Goal: Navigation & Orientation: Find specific page/section

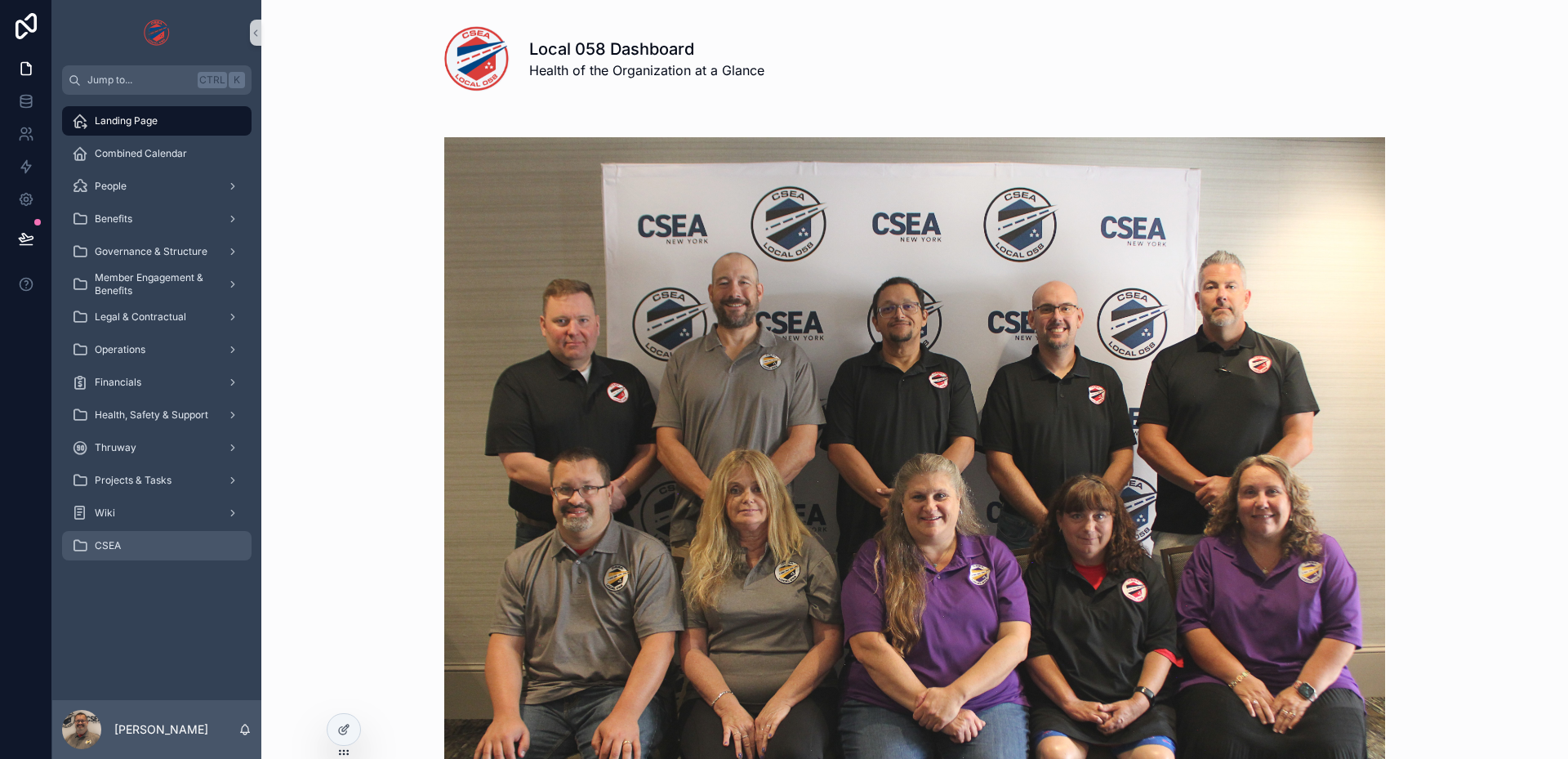
click at [156, 553] on div "CSEA" at bounding box center [157, 545] width 170 height 26
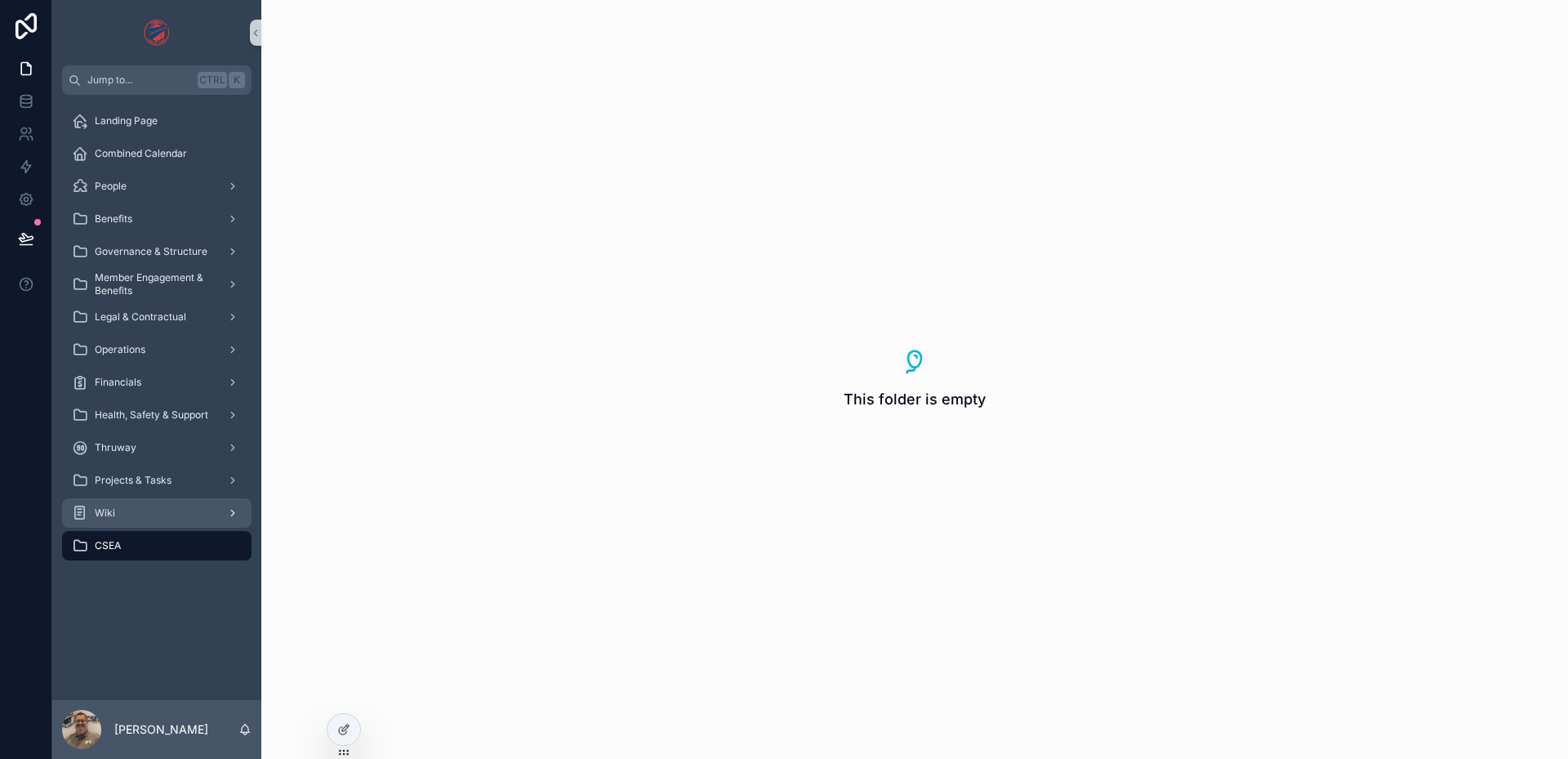
click at [144, 515] on div "Wiki" at bounding box center [157, 512] width 170 height 26
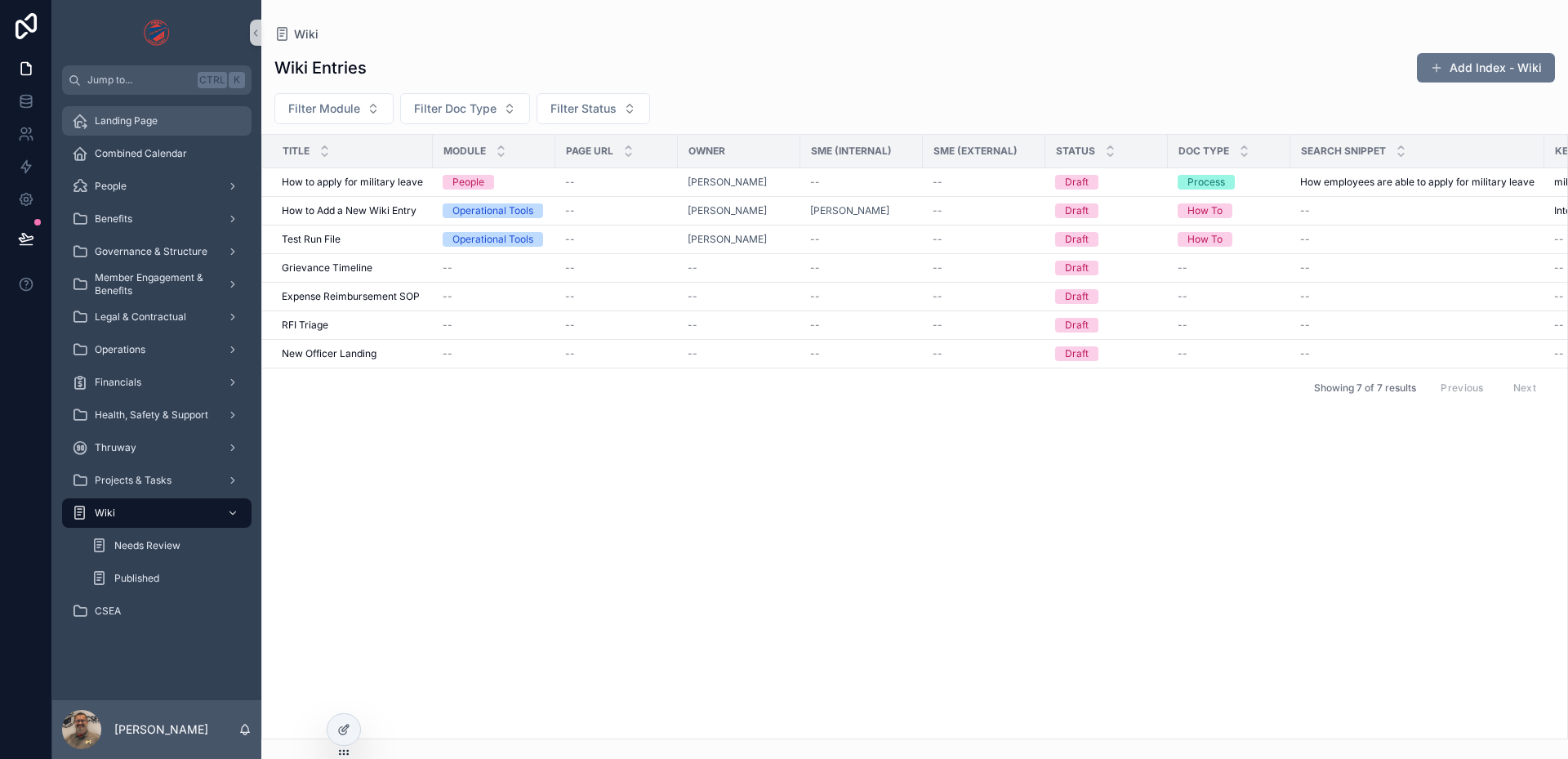
click at [130, 120] on span "Landing Page" at bounding box center [125, 121] width 63 height 13
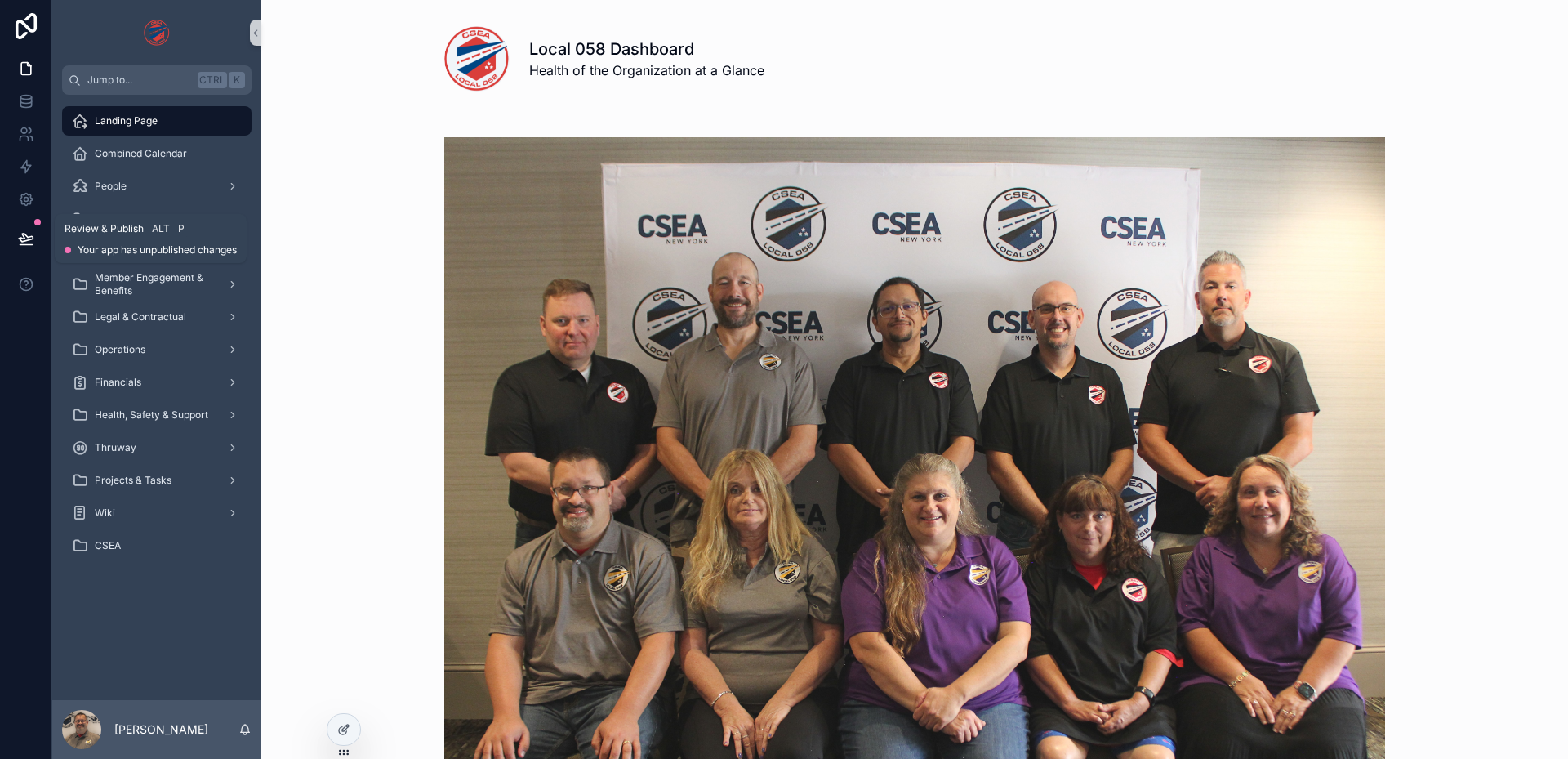
click at [22, 231] on icon at bounding box center [25, 238] width 16 height 16
click at [185, 148] on span "Combined Calendar" at bounding box center [141, 154] width 93 height 13
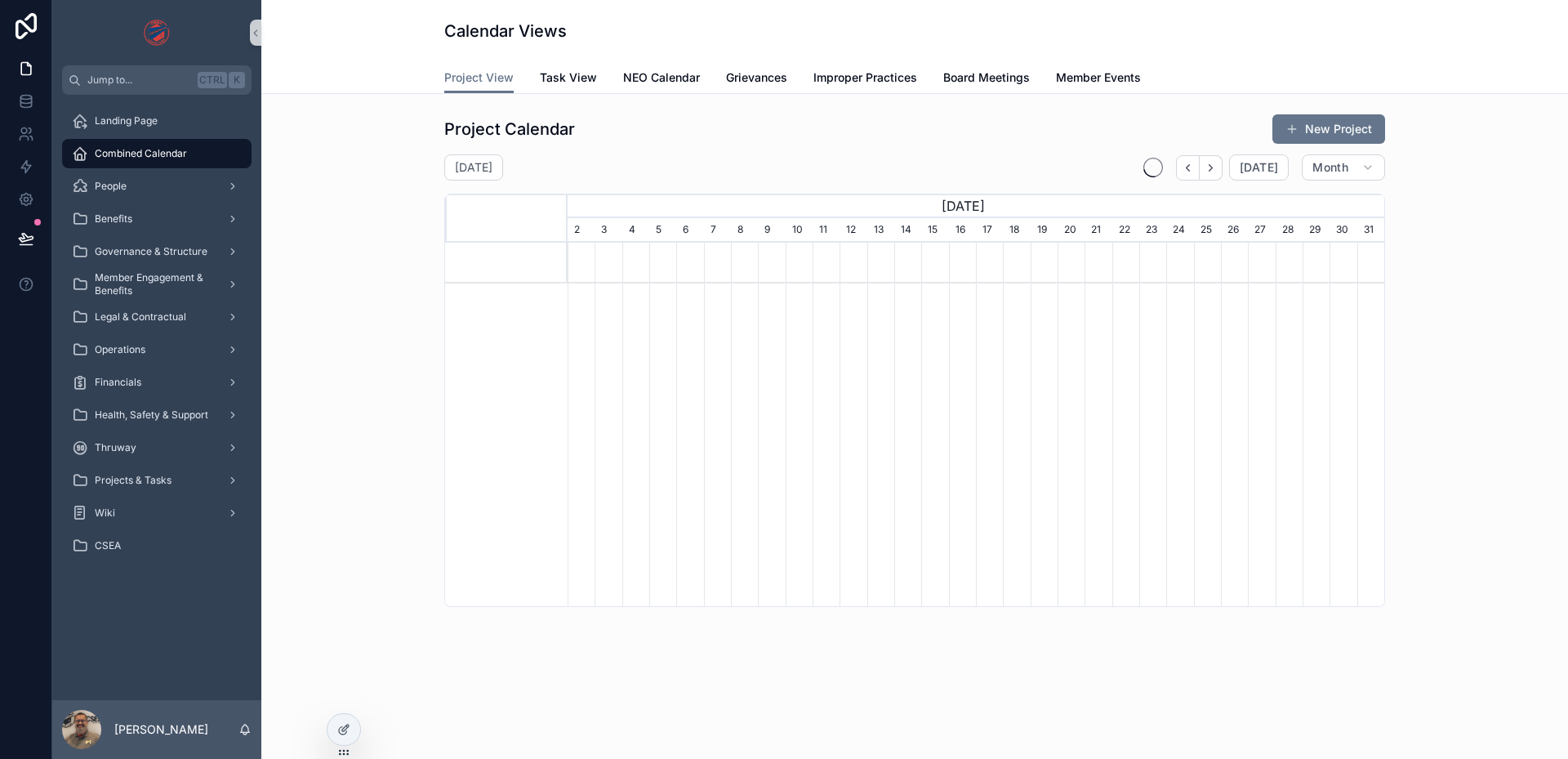
scroll to position [0, 817]
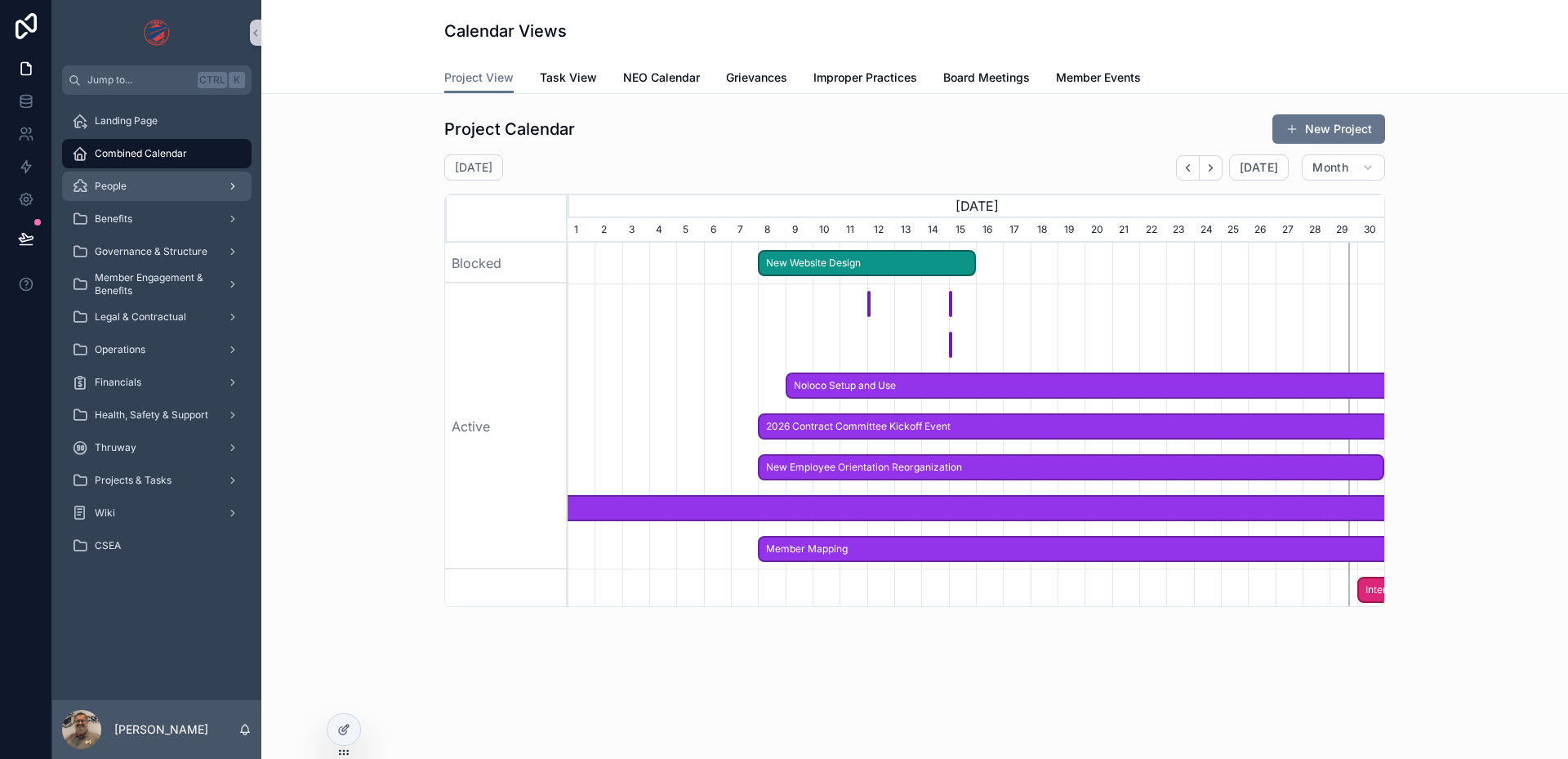
click at [130, 184] on div "People" at bounding box center [157, 186] width 170 height 26
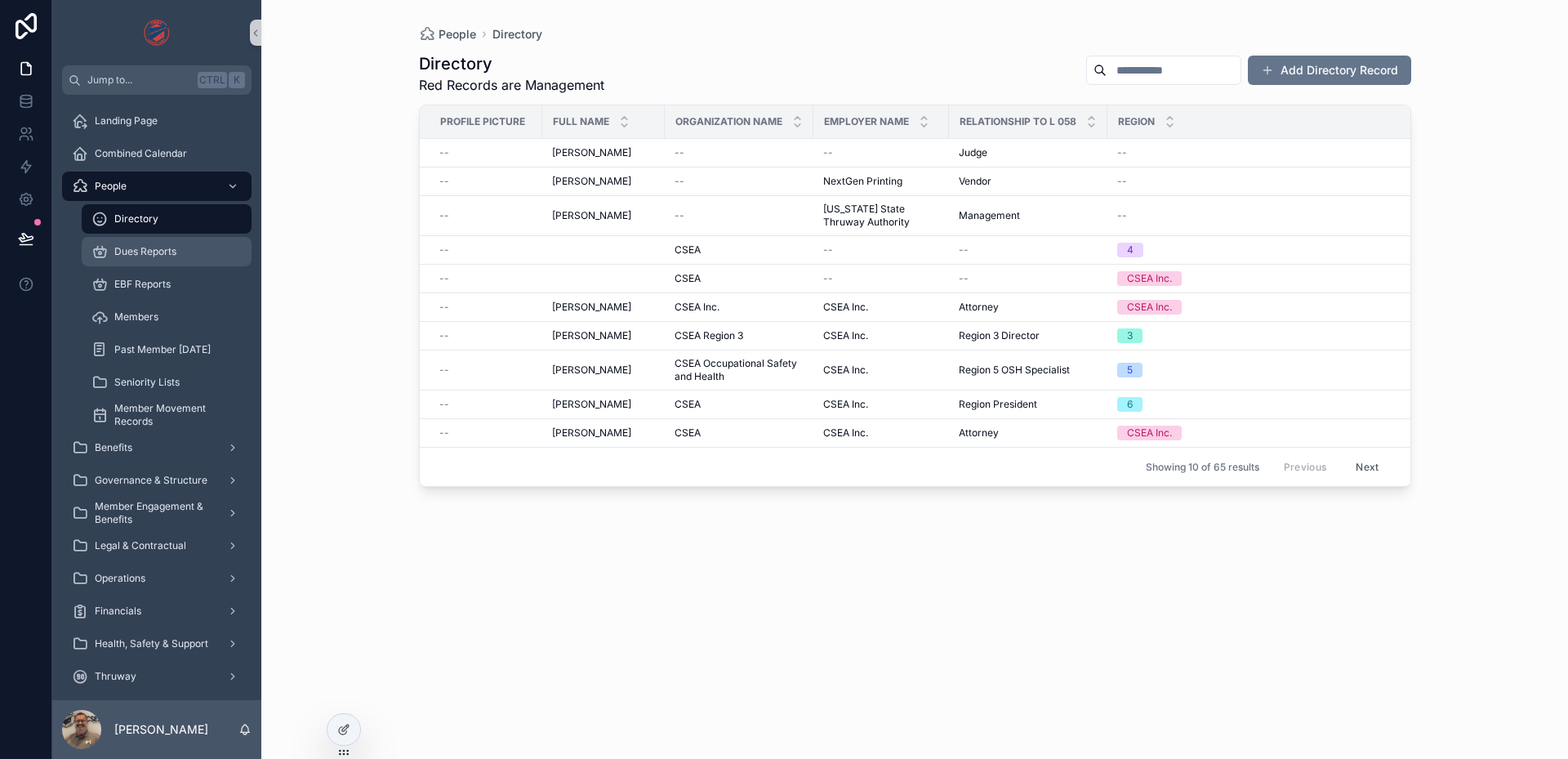
click at [129, 255] on span "Dues Reports" at bounding box center [146, 252] width 62 height 13
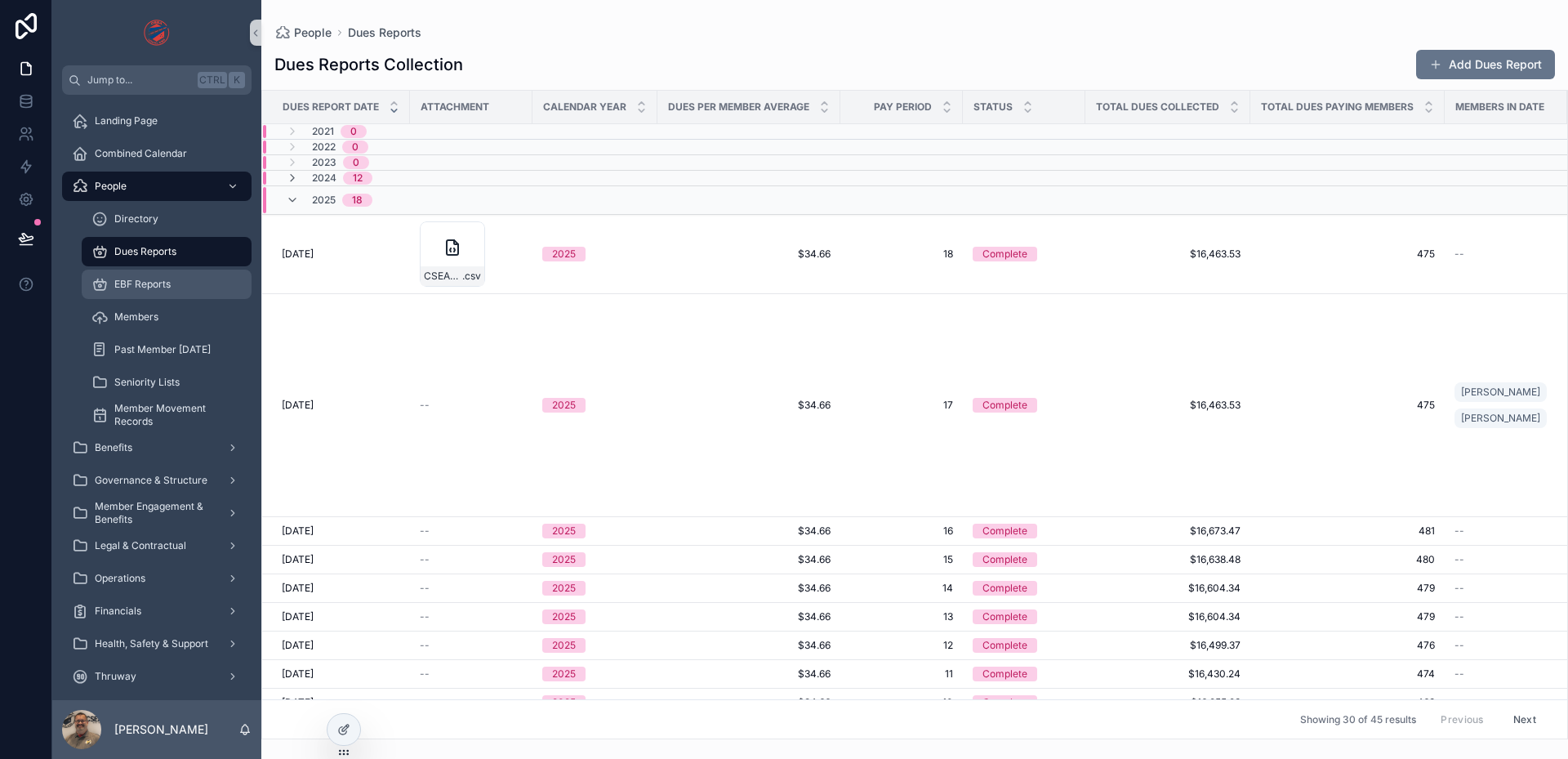
click at [139, 292] on div "EBF Reports" at bounding box center [167, 284] width 150 height 26
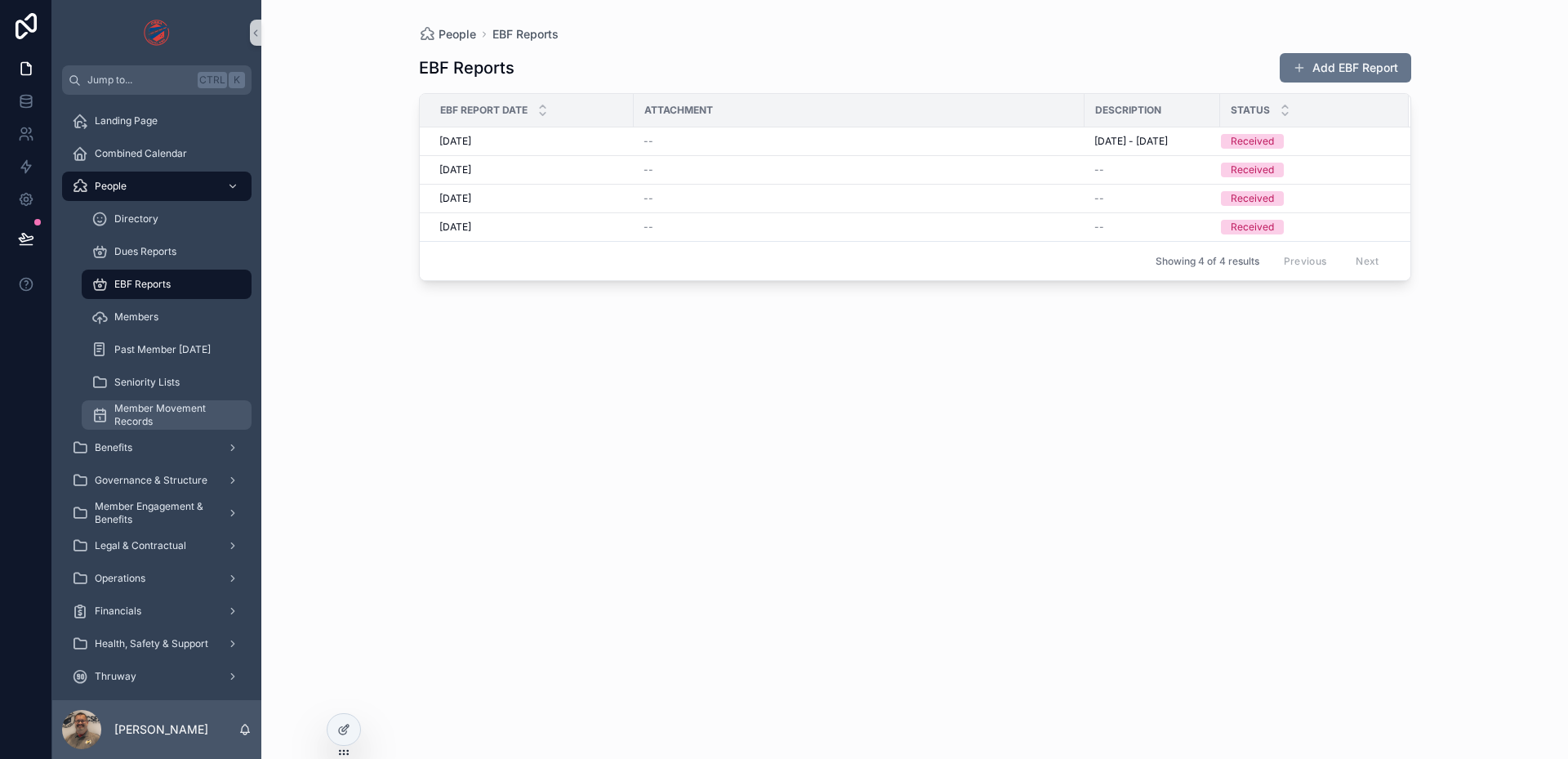
click at [136, 415] on span "Member Movement Records" at bounding box center [174, 414] width 120 height 26
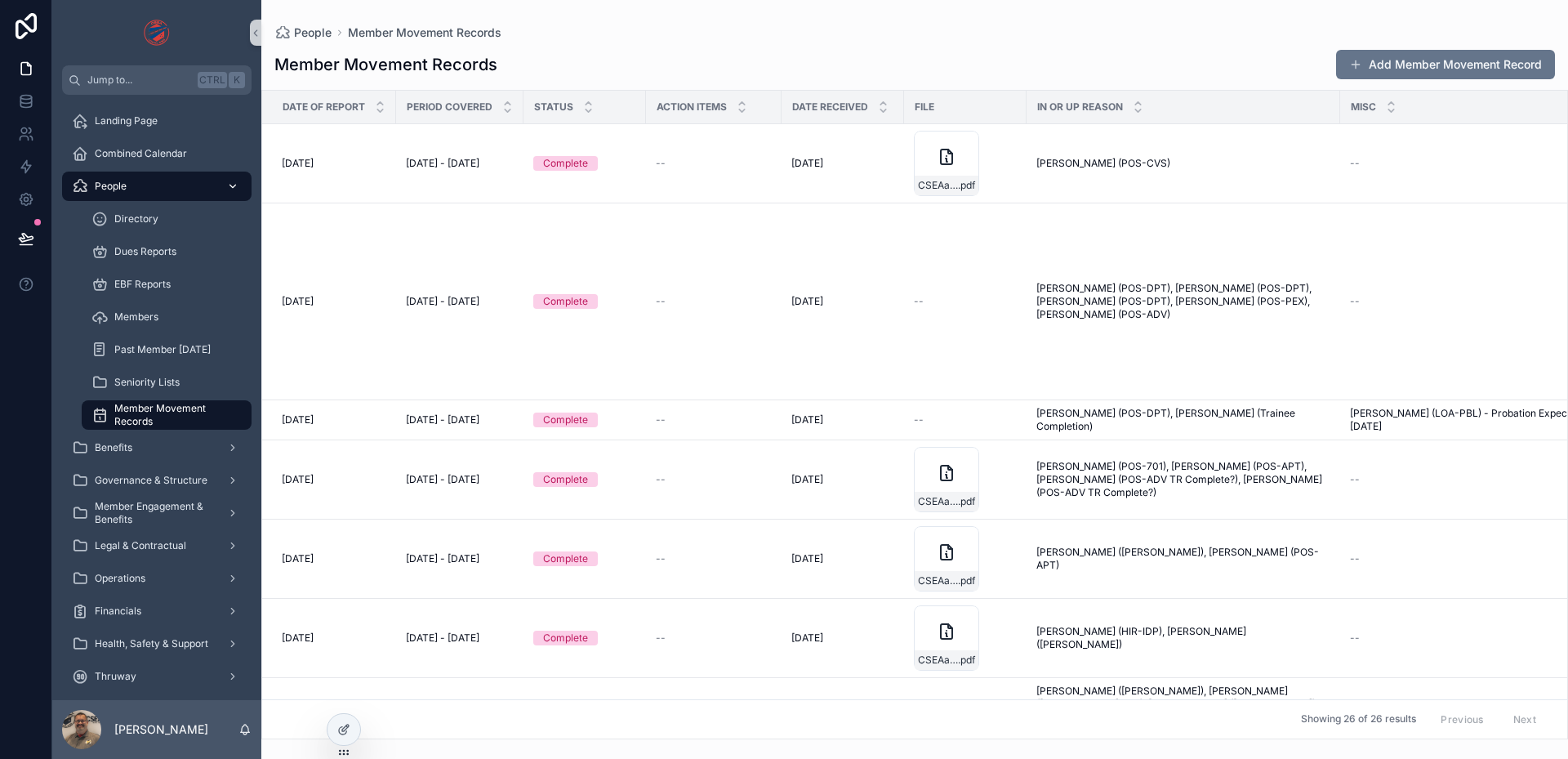
click at [156, 193] on div "People" at bounding box center [157, 186] width 170 height 26
